Goal: Check status: Check status

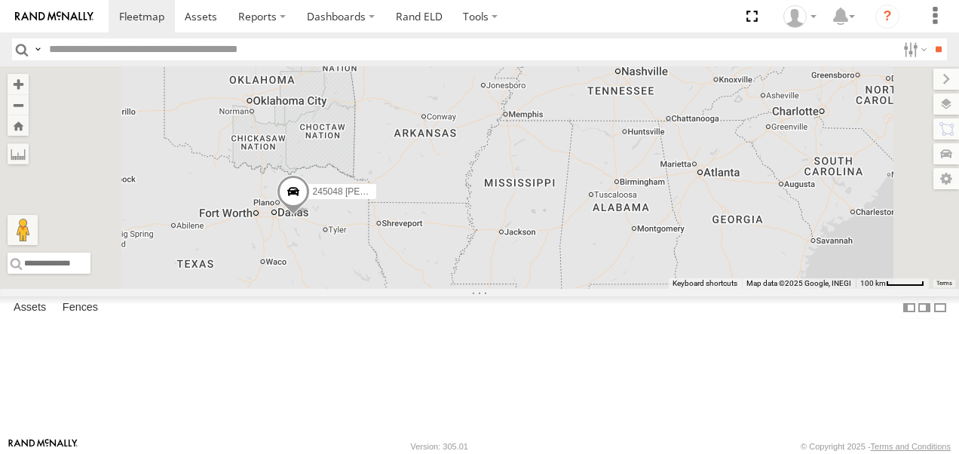
drag, startPoint x: 461, startPoint y: 369, endPoint x: 520, endPoint y: 305, distance: 87.5
click at [520, 289] on div "245048 Charles" at bounding box center [479, 177] width 959 height 223
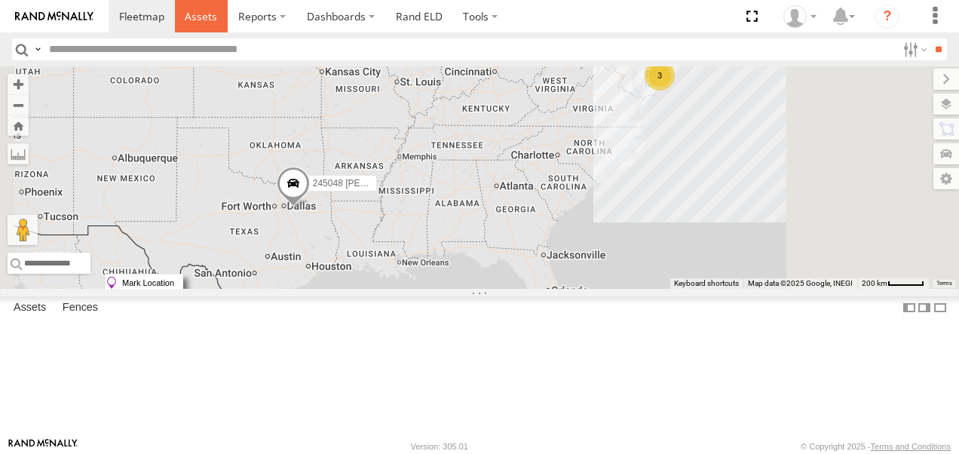
drag, startPoint x: 482, startPoint y: 274, endPoint x: 196, endPoint y: 17, distance: 384.1
click at [196, 17] on span at bounding box center [201, 16] width 32 height 14
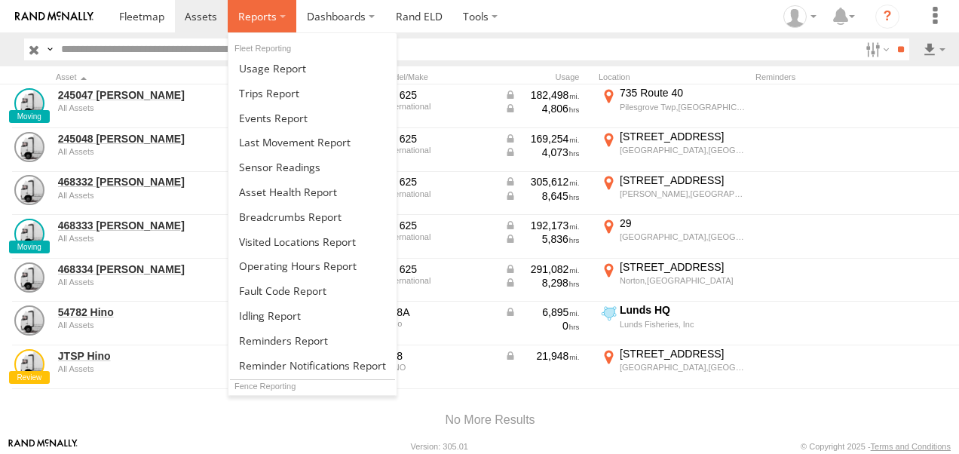
click at [245, 26] on label at bounding box center [262, 16] width 69 height 32
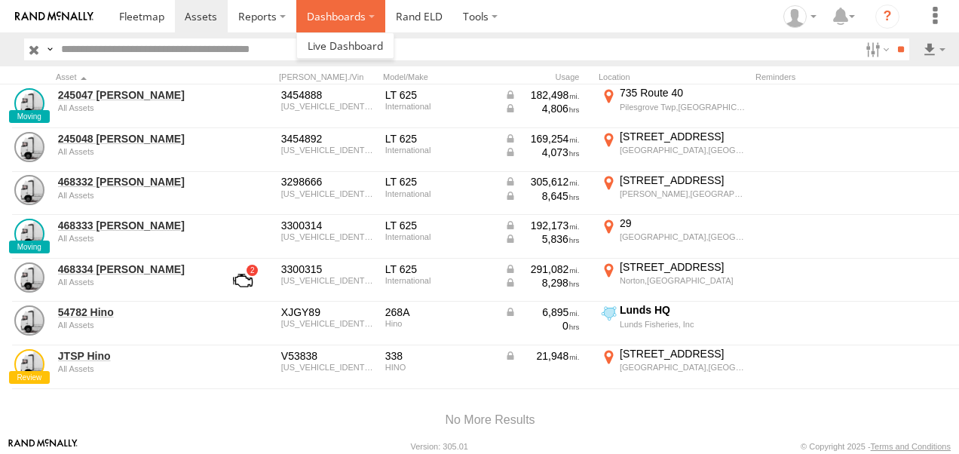
click at [339, 24] on label "Dashboards" at bounding box center [340, 16] width 89 height 32
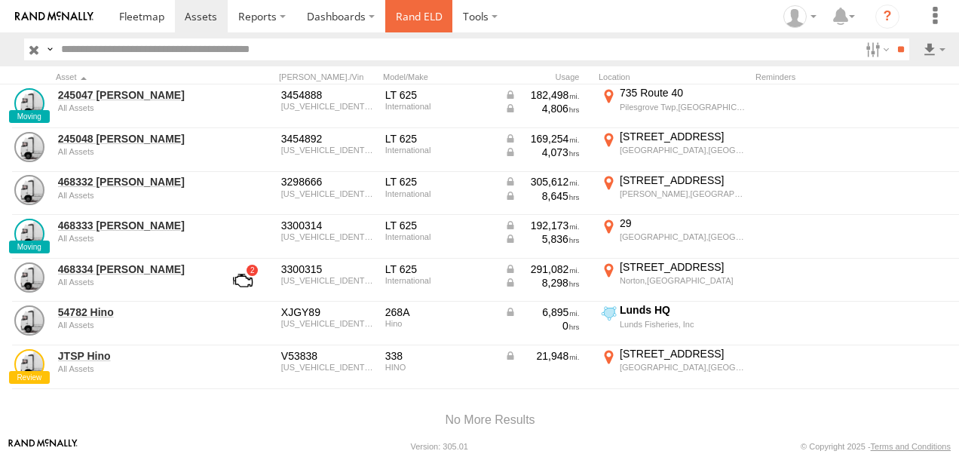
click at [421, 23] on link "Rand ELD" at bounding box center [419, 16] width 68 height 32
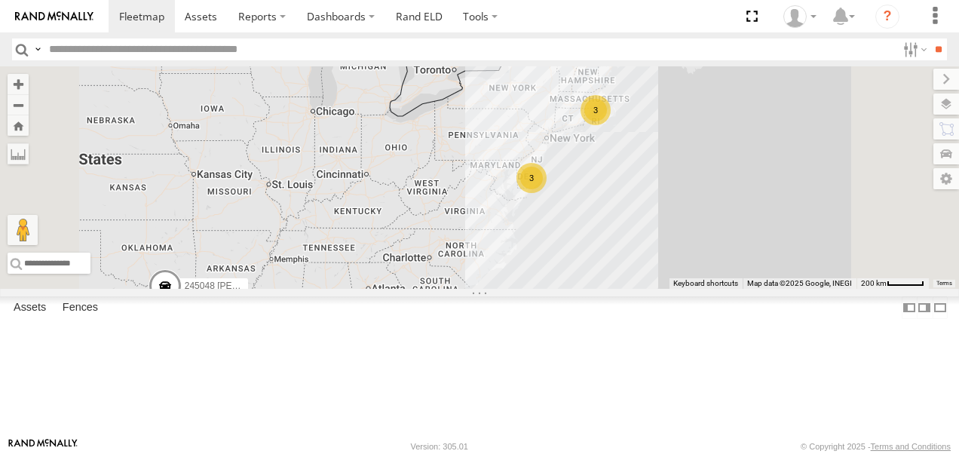
drag, startPoint x: 637, startPoint y: 314, endPoint x: 609, endPoint y: 321, distance: 28.9
click at [609, 289] on div "245048 Charles 3 3" at bounding box center [479, 177] width 959 height 223
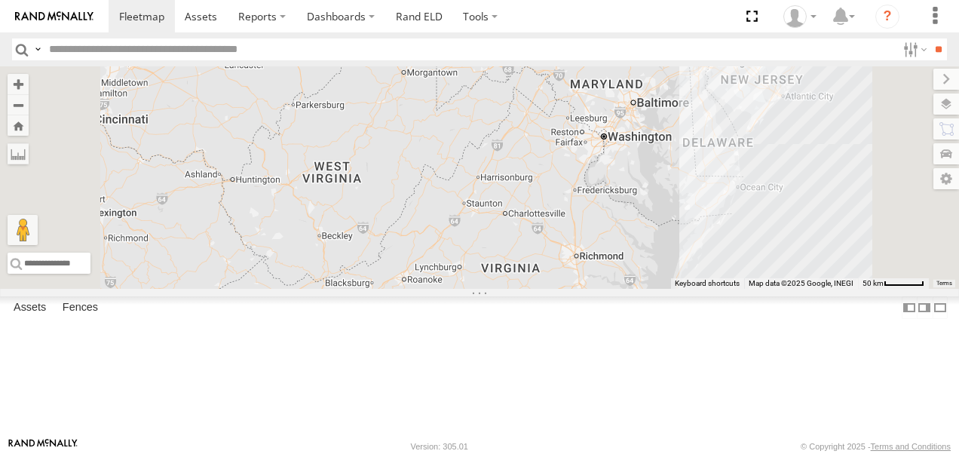
drag, startPoint x: 801, startPoint y: 136, endPoint x: 699, endPoint y: 204, distance: 122.4
click at [705, 210] on div "245048 Charles 245047 Shawn" at bounding box center [479, 177] width 959 height 223
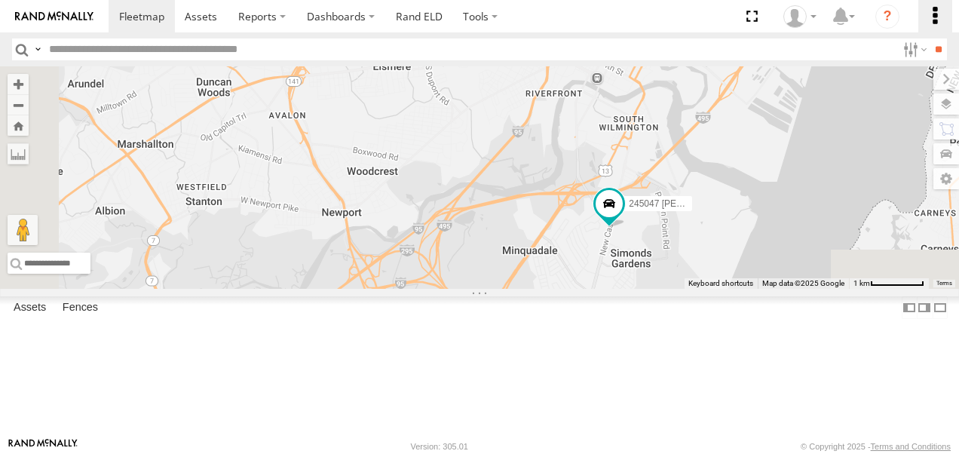
drag, startPoint x: 880, startPoint y: 216, endPoint x: 952, endPoint y: 1, distance: 227.6
click at [950, 2] on body at bounding box center [479, 227] width 959 height 454
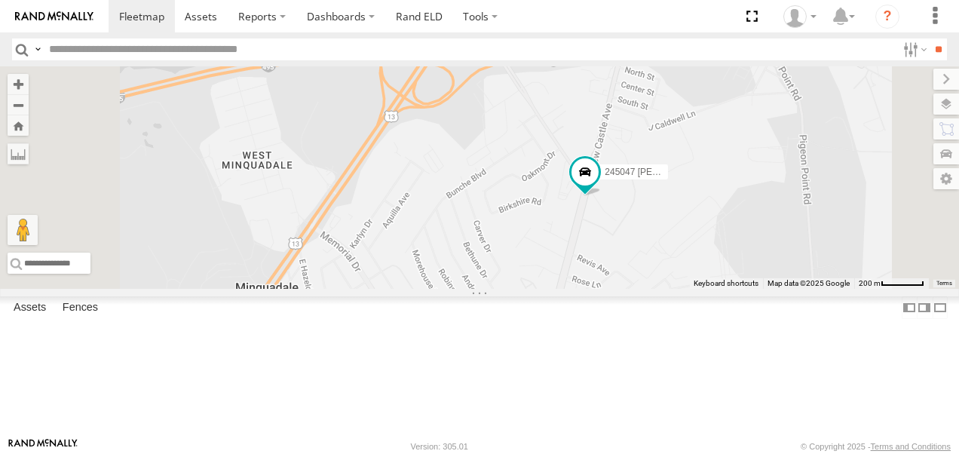
drag, startPoint x: 773, startPoint y: 218, endPoint x: 791, endPoint y: 344, distance: 127.2
click at [794, 289] on div "245048 Charles 245047 Shawn 54782 Hino 468333 Lee" at bounding box center [479, 177] width 959 height 223
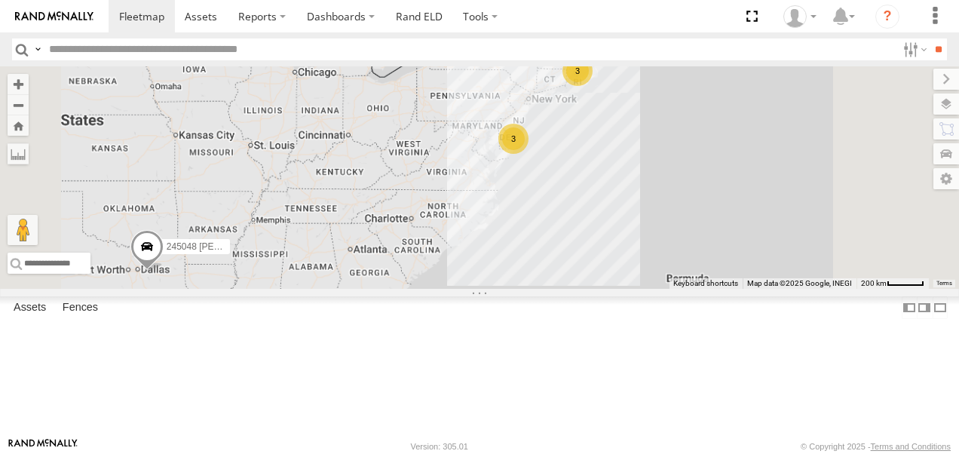
drag, startPoint x: 846, startPoint y: 207, endPoint x: 714, endPoint y: 197, distance: 133.1
click at [726, 207] on div "245048 Charles 3 3" at bounding box center [479, 177] width 959 height 223
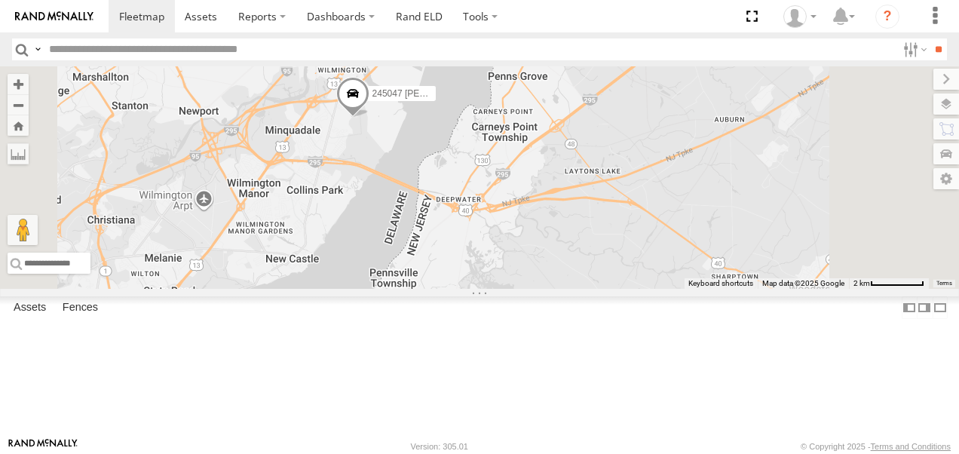
click at [0, 0] on link at bounding box center [0, 0] width 0 height 0
